Goal: Information Seeking & Learning: Learn about a topic

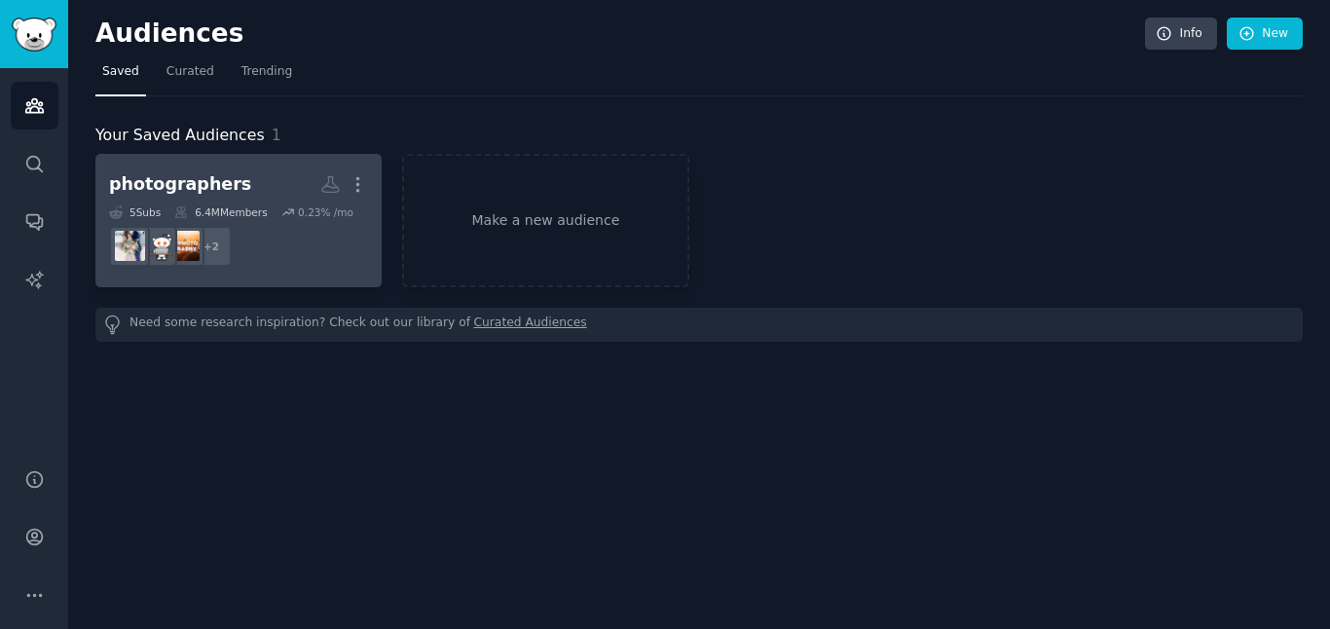
click at [311, 220] on dd "+ 2" at bounding box center [238, 246] width 259 height 55
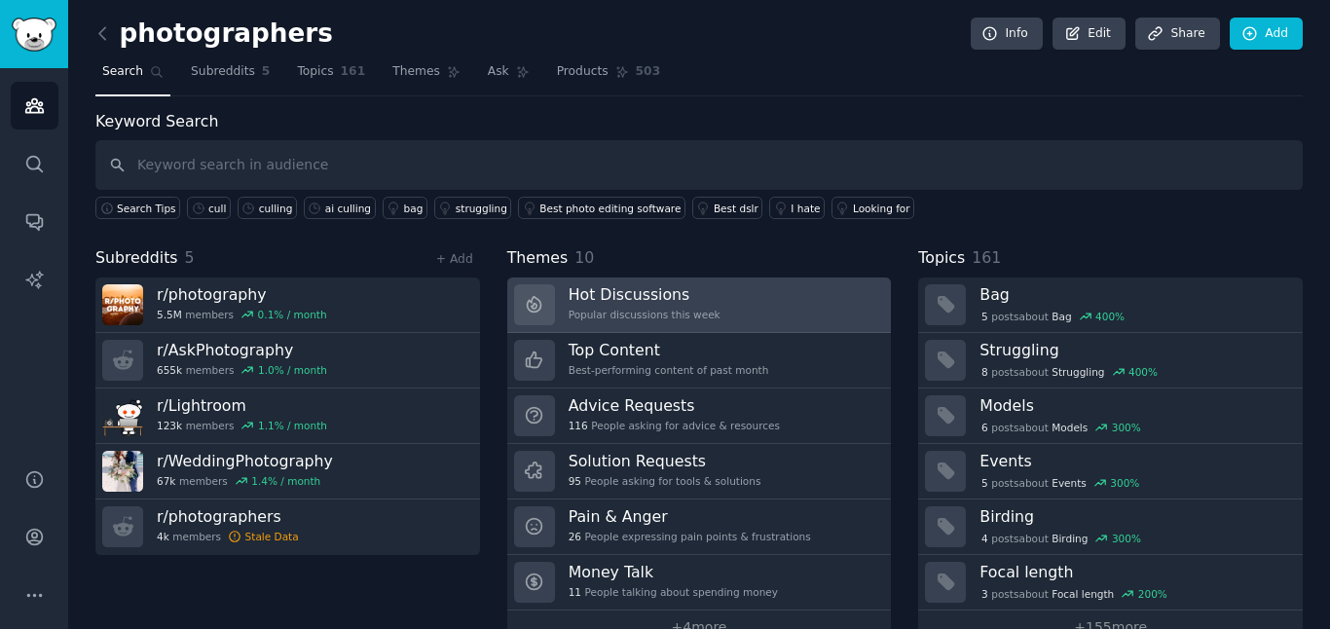
click at [636, 308] on div "Popular discussions this week" at bounding box center [644, 315] width 152 height 14
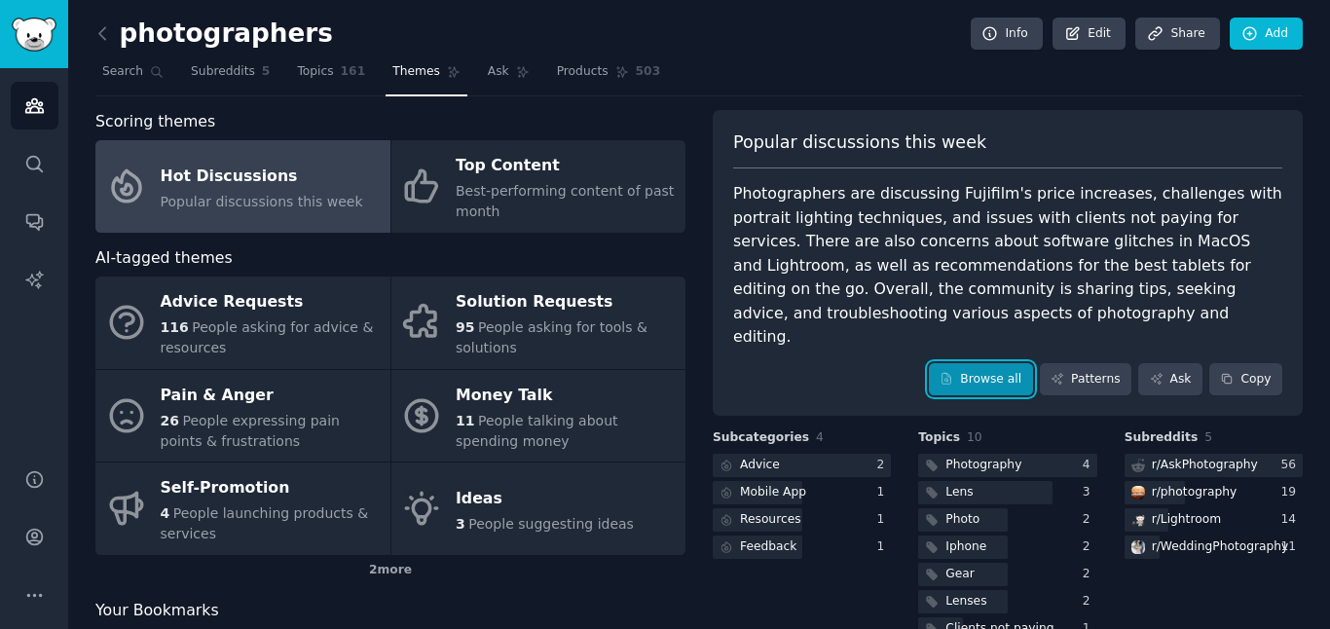
click at [954, 363] on link "Browse all" at bounding box center [981, 379] width 104 height 33
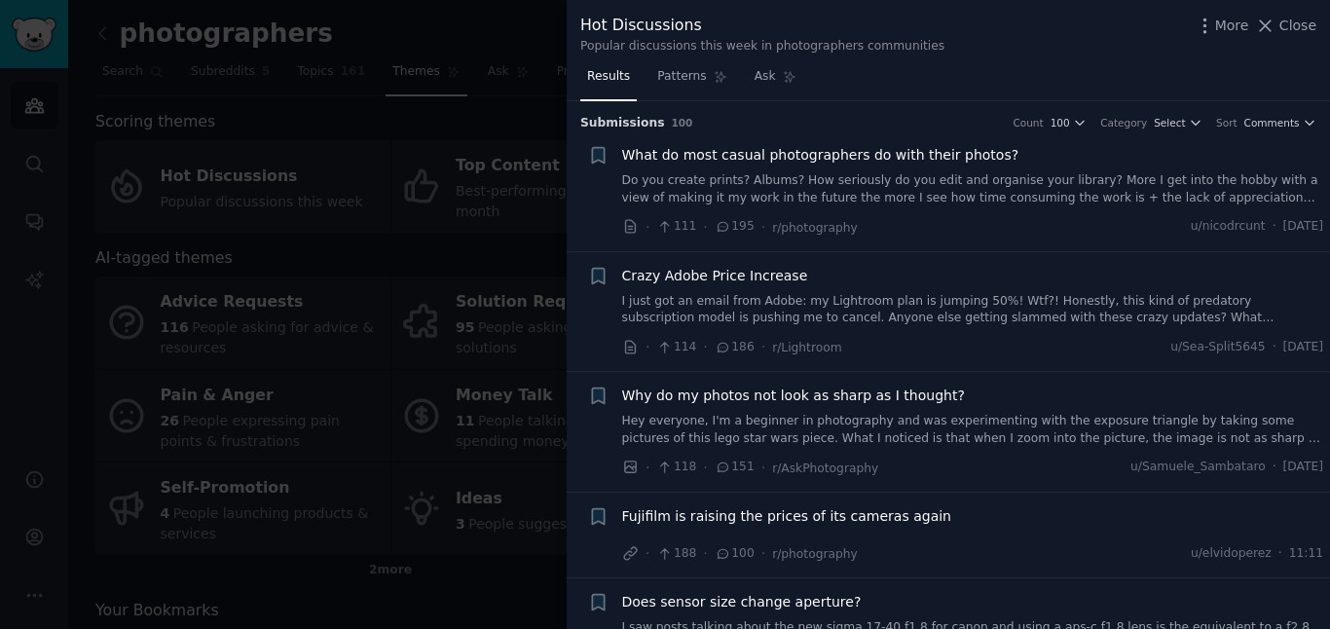
click at [894, 317] on link "I just got an email from Adobe: my Lightroom plan is jumping 50%! Wtf?! Honestl…" at bounding box center [973, 310] width 702 height 34
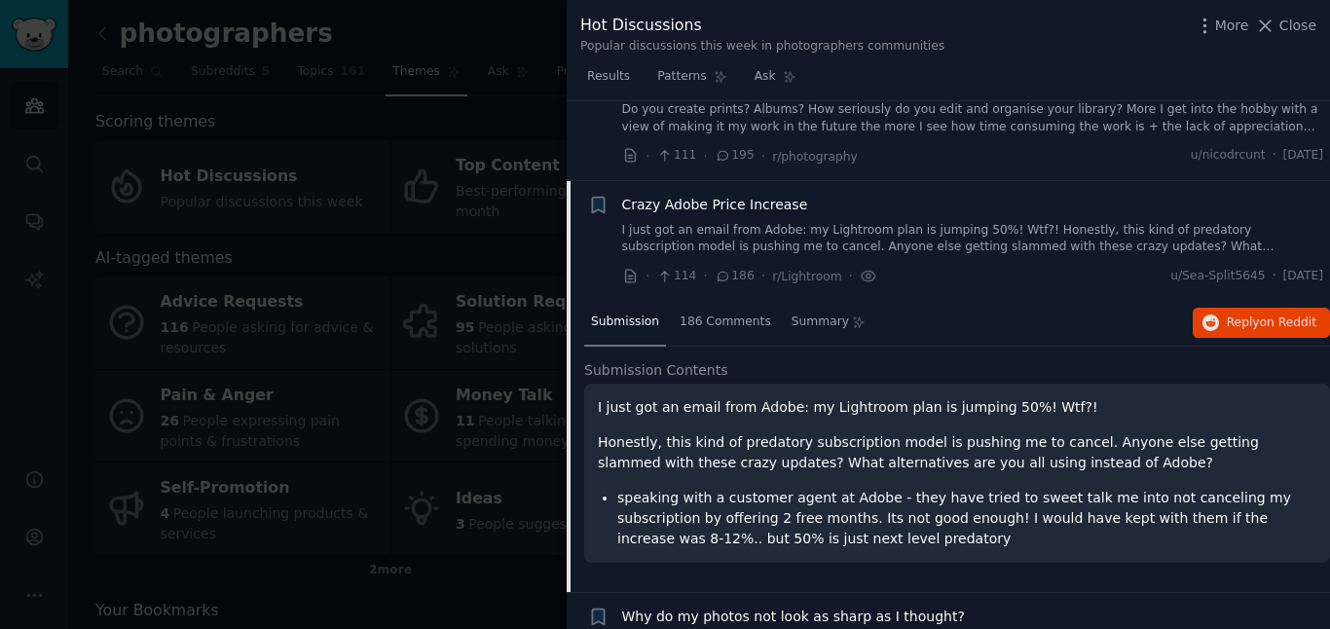
scroll to position [151, 0]
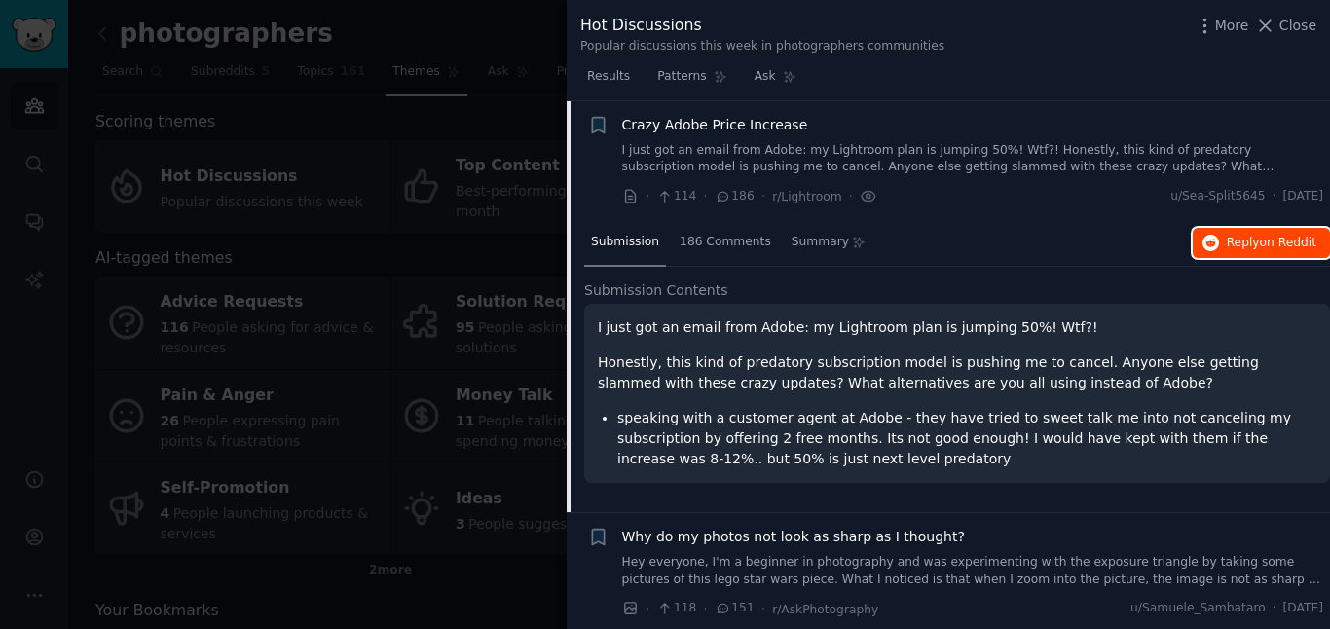
click at [1211, 250] on icon "button" at bounding box center [1211, 244] width 18 height 18
